Goal: Entertainment & Leisure: Consume media (video, audio)

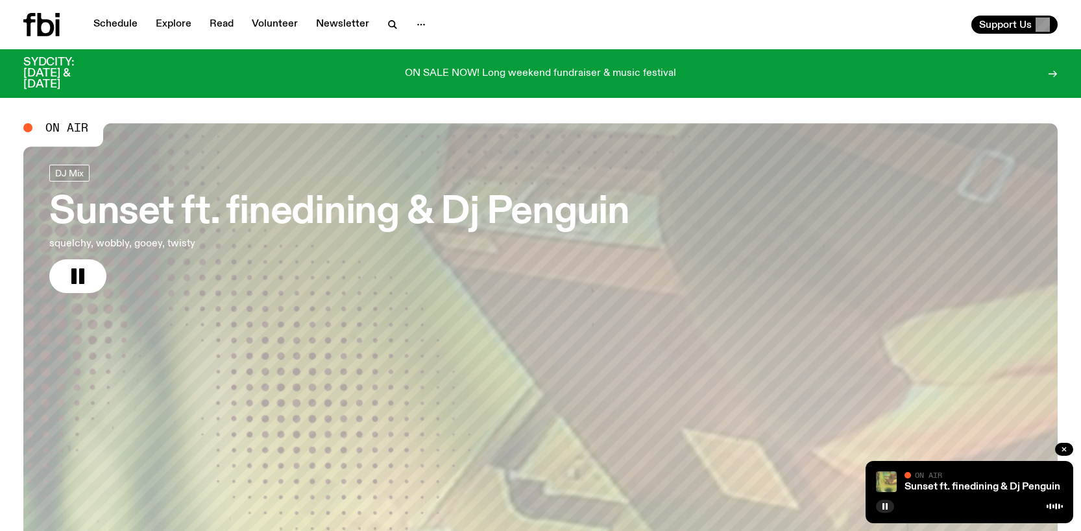
click at [48, 23] on icon at bounding box center [46, 24] width 17 height 23
click at [38, 27] on icon at bounding box center [46, 24] width 17 height 23
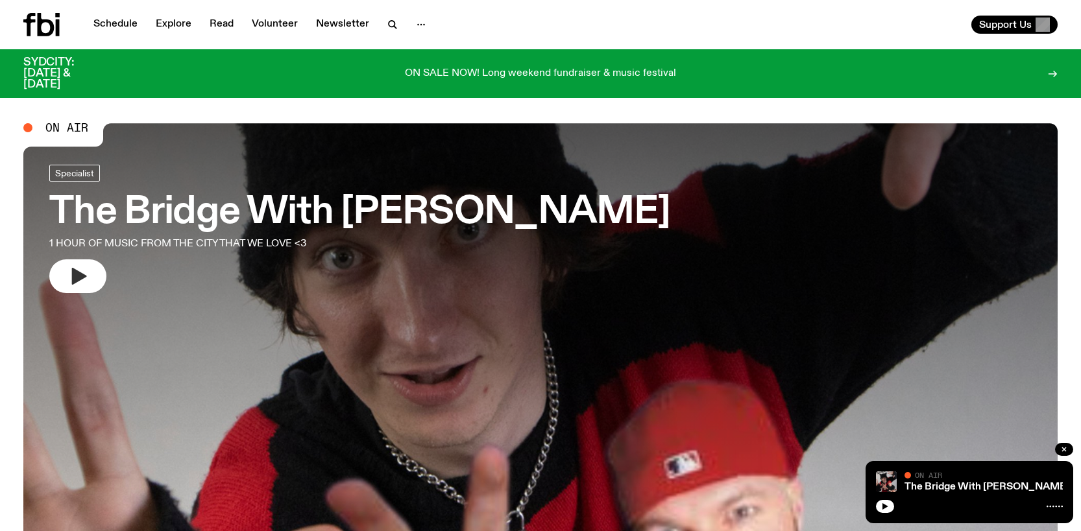
drag, startPoint x: 79, startPoint y: 276, endPoint x: 79, endPoint y: 269, distance: 7.2
click at [79, 269] on icon "button" at bounding box center [77, 276] width 21 height 21
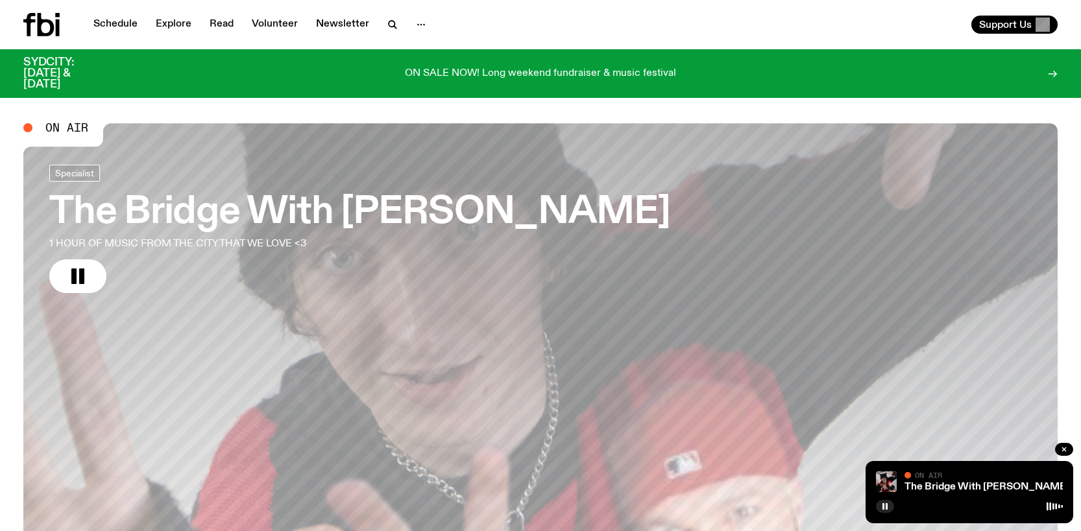
click at [605, 23] on div "Support Us" at bounding box center [802, 25] width 512 height 18
click at [531, 34] on div "Schedule Explore Read Volunteer Newsletter" at bounding box center [279, 24] width 512 height 23
